Goal: Information Seeking & Learning: Learn about a topic

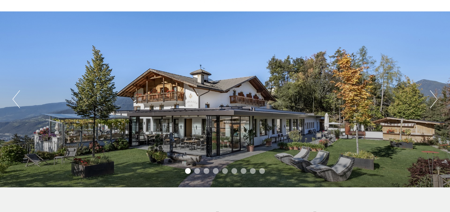
scroll to position [43, 0]
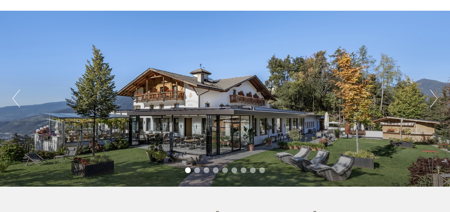
click at [436, 100] on button "Next" at bounding box center [433, 99] width 7 height 18
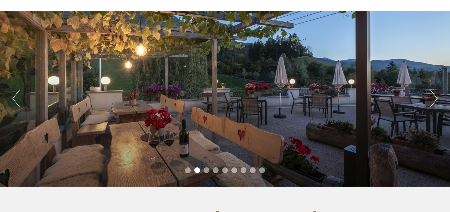
click at [436, 100] on button "Next" at bounding box center [433, 99] width 7 height 18
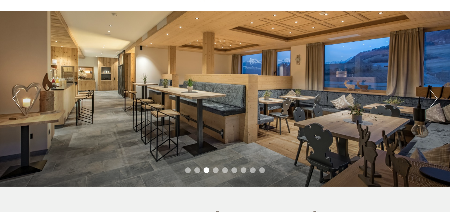
click at [436, 100] on button "Next" at bounding box center [433, 99] width 7 height 18
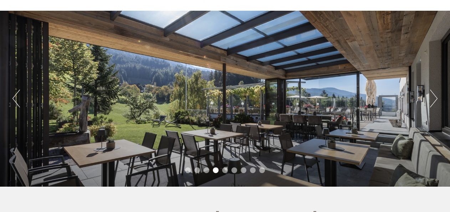
click at [436, 100] on button "Next" at bounding box center [433, 99] width 7 height 18
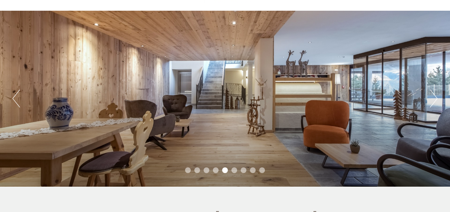
click at [436, 100] on button "Next" at bounding box center [433, 99] width 7 height 18
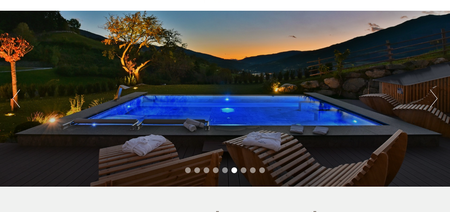
click at [18, 94] on button "Previous" at bounding box center [15, 99] width 7 height 18
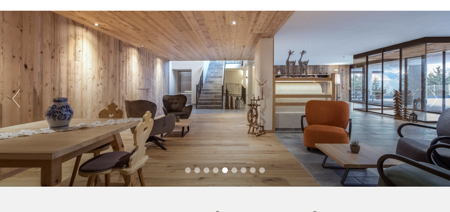
click at [18, 94] on button "Previous" at bounding box center [15, 99] width 7 height 18
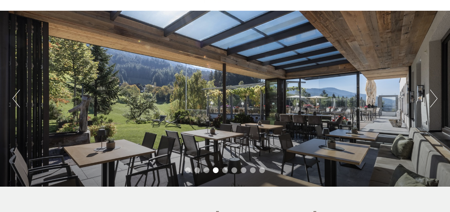
click at [18, 94] on button "Previous" at bounding box center [15, 99] width 7 height 18
click at [434, 100] on button "Next" at bounding box center [433, 99] width 7 height 18
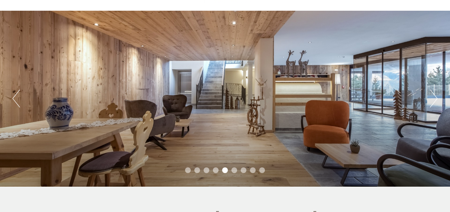
click at [434, 100] on button "Next" at bounding box center [433, 99] width 7 height 18
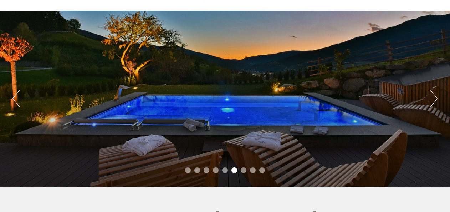
click at [434, 100] on button "Next" at bounding box center [433, 99] width 7 height 18
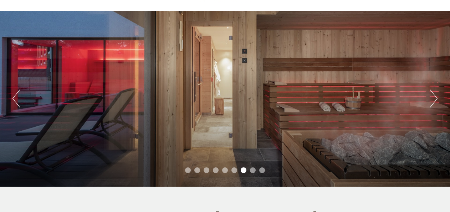
click at [434, 100] on button "Next" at bounding box center [433, 99] width 7 height 18
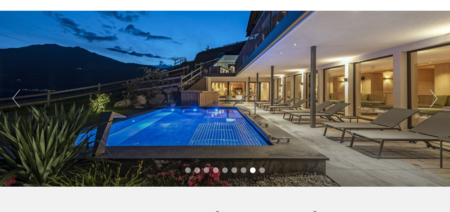
click at [434, 100] on button "Next" at bounding box center [433, 99] width 7 height 18
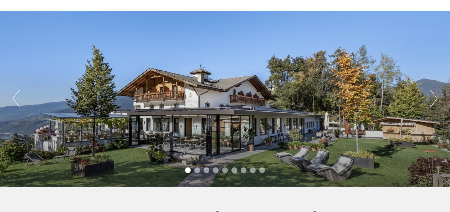
click at [15, 99] on button "Previous" at bounding box center [15, 99] width 7 height 18
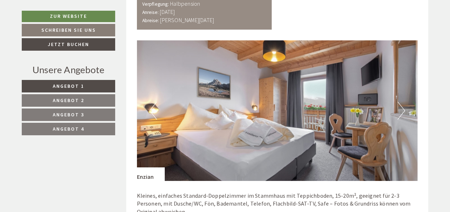
scroll to position [599, 0]
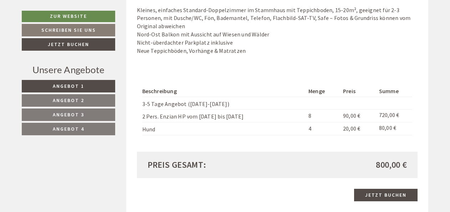
click at [74, 100] on span "Angebot 2" at bounding box center [68, 100] width 31 height 6
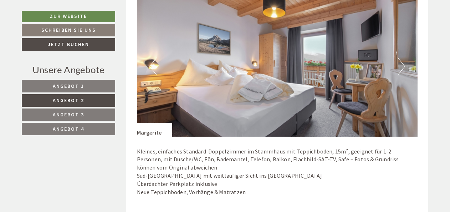
scroll to position [457, 0]
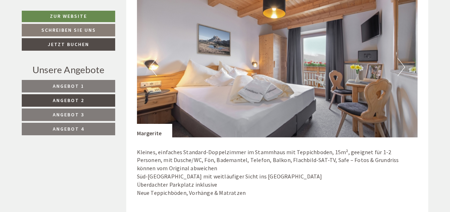
click at [66, 113] on span "Angebot 3" at bounding box center [68, 114] width 31 height 6
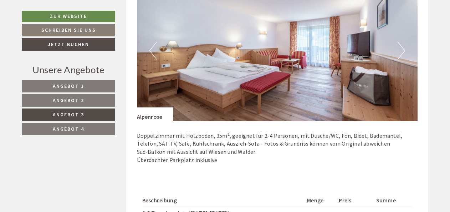
scroll to position [471, 0]
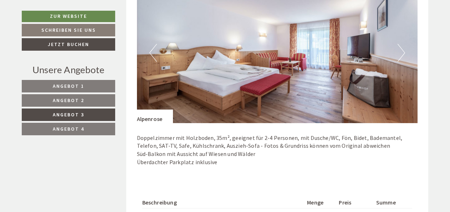
click at [71, 127] on span "Angebot 4" at bounding box center [68, 129] width 31 height 6
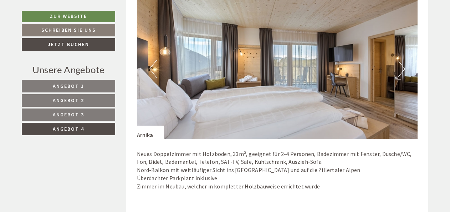
scroll to position [457, 0]
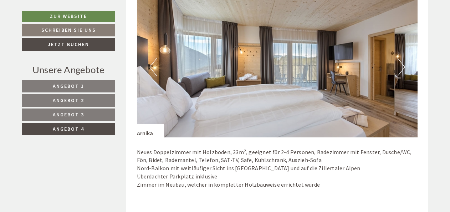
click at [71, 115] on span "Angebot 3" at bounding box center [68, 114] width 31 height 6
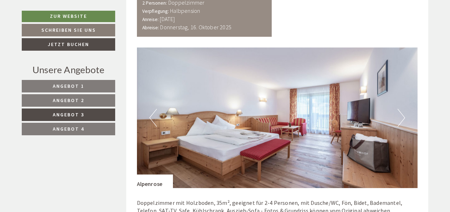
scroll to position [414, 0]
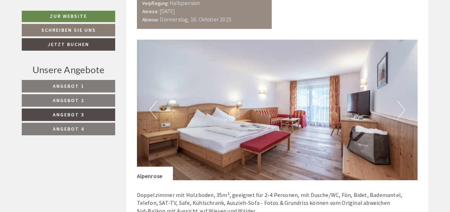
click at [65, 100] on span "Angebot 2" at bounding box center [68, 100] width 31 height 6
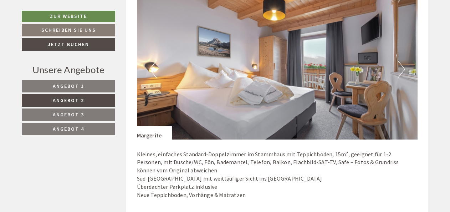
scroll to position [443, 0]
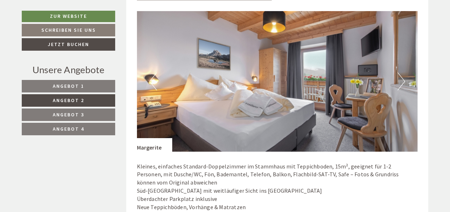
click at [68, 113] on span "Angebot 3" at bounding box center [68, 114] width 31 height 6
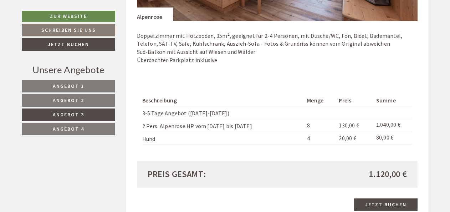
scroll to position [571, 0]
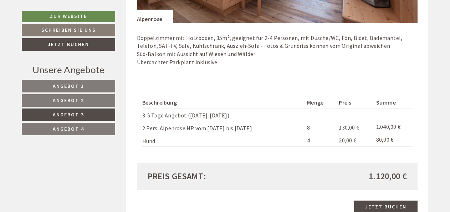
click at [70, 128] on span "Angebot 4" at bounding box center [68, 129] width 31 height 6
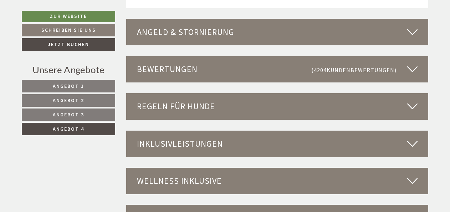
scroll to position [1013, 0]
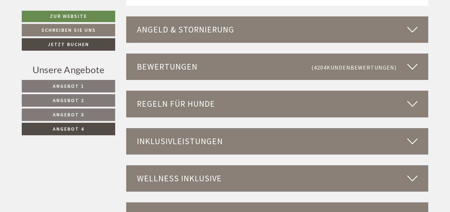
click at [268, 35] on div "Angeld & Stornierung" at bounding box center [277, 29] width 303 height 26
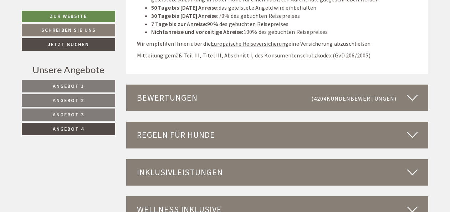
scroll to position [1142, 0]
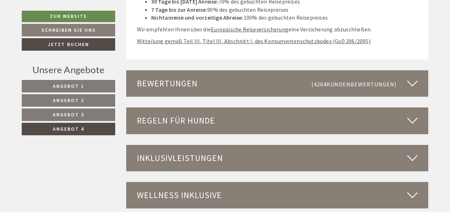
click at [265, 161] on div "Inklusivleistungen" at bounding box center [277, 158] width 303 height 26
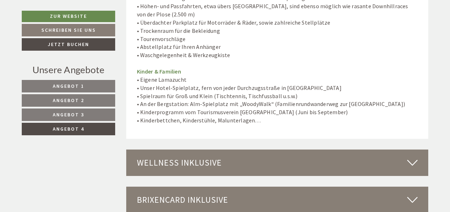
scroll to position [1784, 0]
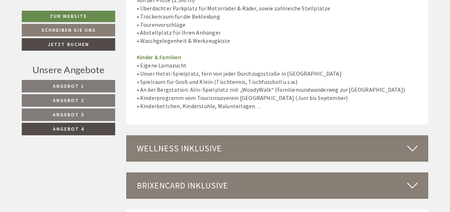
click at [258, 143] on div "Wellness inklusive" at bounding box center [277, 148] width 303 height 26
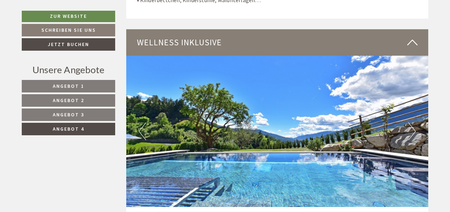
scroll to position [1898, 0]
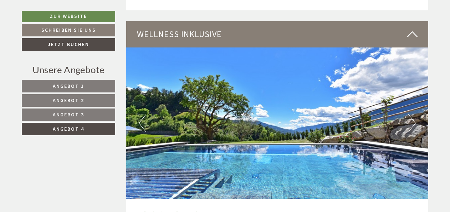
click at [416, 116] on button "Next" at bounding box center [411, 123] width 7 height 18
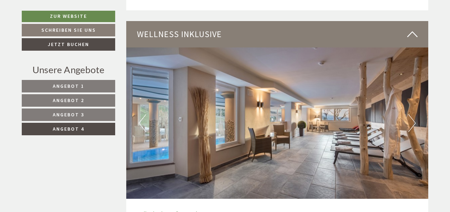
click at [415, 116] on button "Next" at bounding box center [411, 123] width 7 height 18
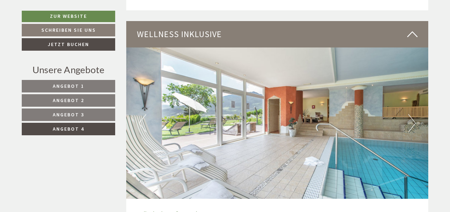
click at [415, 116] on button "Next" at bounding box center [411, 123] width 7 height 18
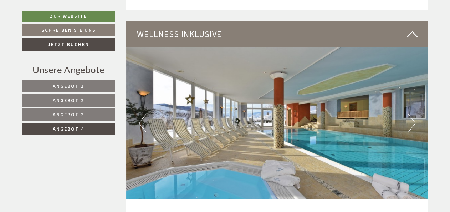
click at [415, 116] on button "Next" at bounding box center [411, 123] width 7 height 18
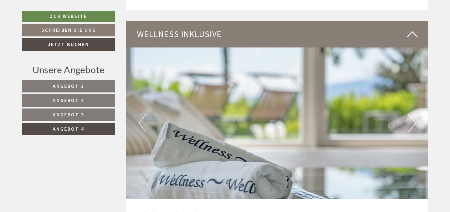
click at [415, 116] on button "Next" at bounding box center [411, 123] width 7 height 18
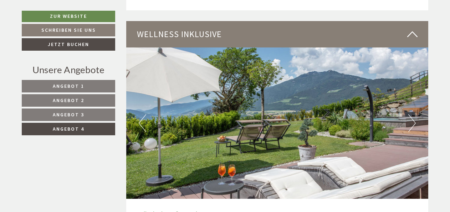
click at [415, 116] on button "Next" at bounding box center [411, 123] width 7 height 18
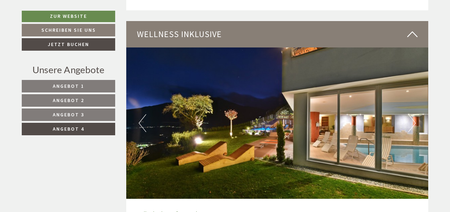
click at [415, 116] on button "Next" at bounding box center [411, 123] width 7 height 18
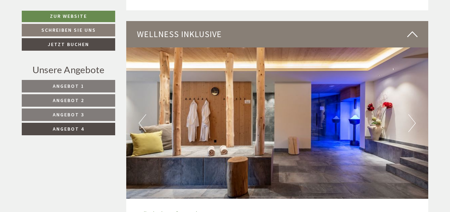
click at [415, 116] on button "Next" at bounding box center [411, 123] width 7 height 18
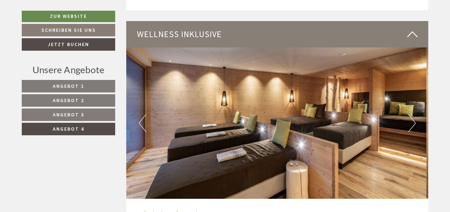
click at [415, 116] on button "Next" at bounding box center [411, 123] width 7 height 18
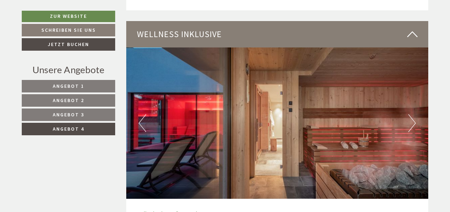
click at [415, 116] on button "Next" at bounding box center [411, 123] width 7 height 18
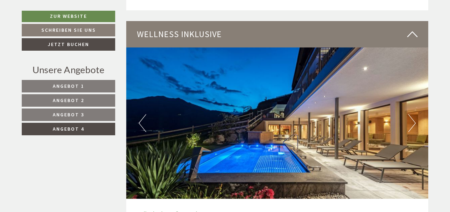
click at [415, 116] on button "Next" at bounding box center [411, 123] width 7 height 18
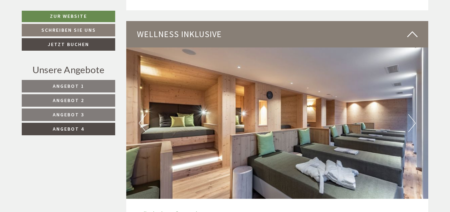
click at [415, 116] on button "Next" at bounding box center [411, 123] width 7 height 18
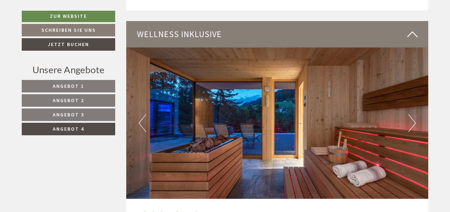
click at [415, 116] on button "Next" at bounding box center [411, 123] width 7 height 18
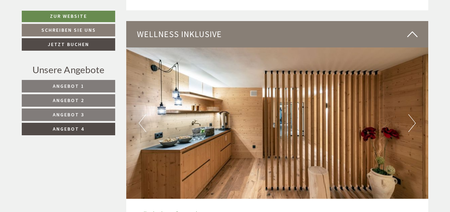
click at [412, 116] on button "Next" at bounding box center [411, 123] width 7 height 18
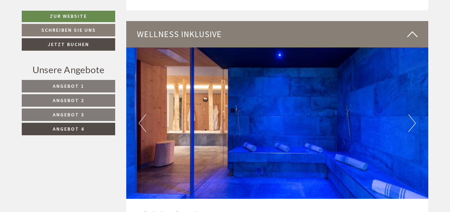
click at [412, 116] on button "Next" at bounding box center [411, 123] width 7 height 18
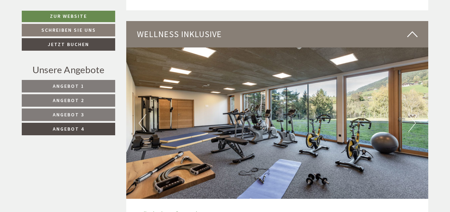
click at [412, 116] on button "Next" at bounding box center [411, 123] width 7 height 18
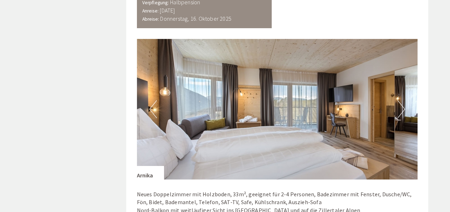
scroll to position [229, 0]
